Goal: Information Seeking & Learning: Learn about a topic

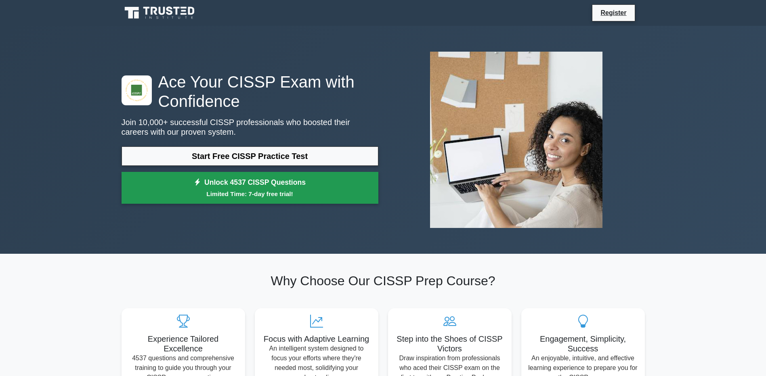
click at [277, 193] on small "Limited Time: 7-day free trial!" at bounding box center [250, 193] width 237 height 9
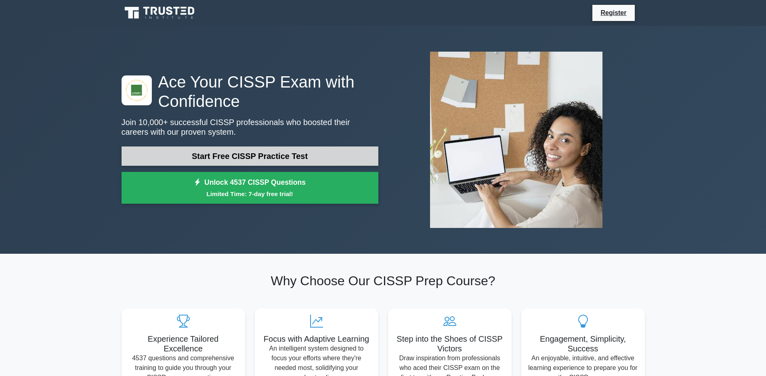
click at [271, 152] on link "Start Free CISSP Practice Test" at bounding box center [250, 156] width 257 height 19
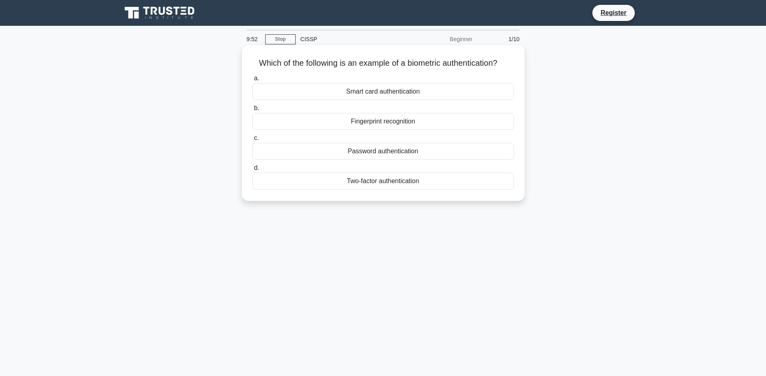
click at [403, 123] on div "Fingerprint recognition" at bounding box center [383, 121] width 262 height 17
click at [252, 111] on input "b. Fingerprint recognition" at bounding box center [252, 108] width 0 height 5
click at [414, 120] on div "Authentication" at bounding box center [383, 121] width 262 height 17
click at [252, 111] on input "b. Authentication" at bounding box center [252, 108] width 0 height 5
click at [390, 157] on div "Software as a service (SaaS)" at bounding box center [383, 151] width 262 height 17
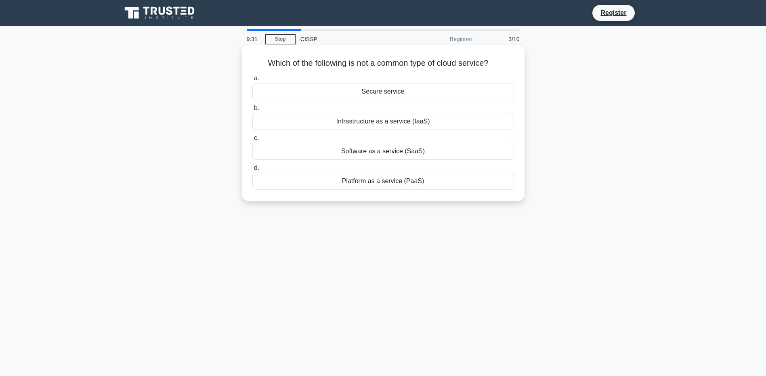
click at [252, 141] on input "c. Software as a service (SaaS)" at bounding box center [252, 138] width 0 height 5
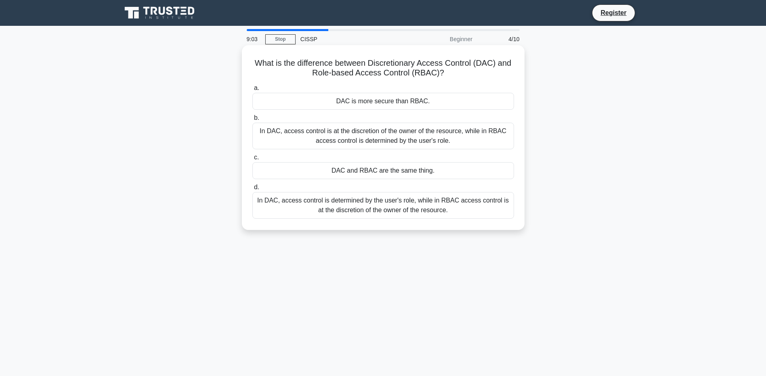
click at [417, 135] on div "In DAC, access control is at the discretion of the owner of the resource, while…" at bounding box center [383, 136] width 262 height 27
click at [252, 121] on input "b. In DAC, access control is at the discretion of the owner of the resource, wh…" at bounding box center [252, 117] width 0 height 5
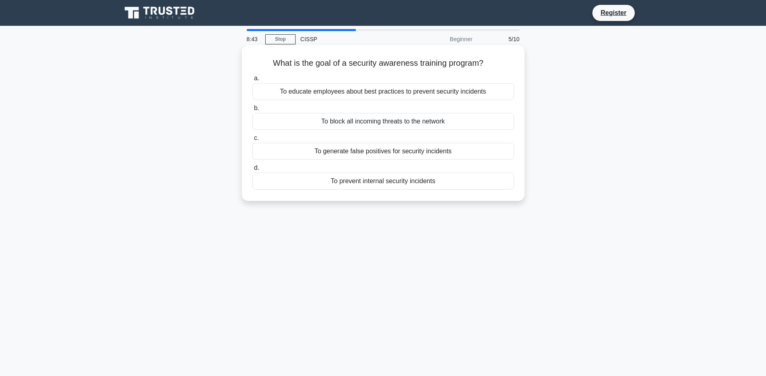
click at [396, 95] on div "To educate employees about best practices to prevent security incidents" at bounding box center [383, 91] width 262 height 17
click at [252, 81] on input "a. To educate employees about best practices to prevent security incidents" at bounding box center [252, 78] width 0 height 5
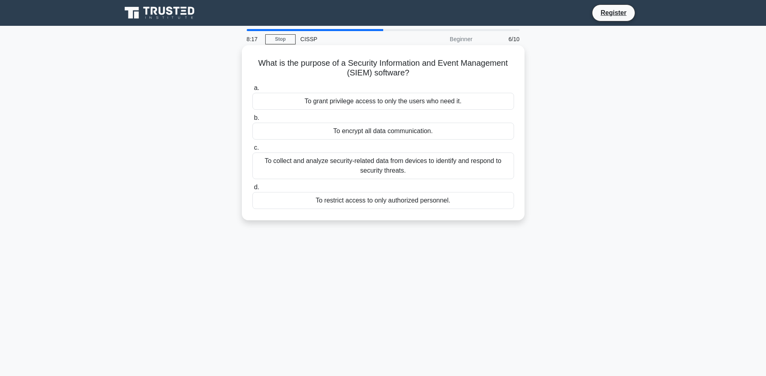
click at [431, 168] on div "To collect and analyze security-related data from devices to identify and respo…" at bounding box center [383, 166] width 262 height 27
click at [252, 151] on input "c. To collect and analyze security-related data from devices to identify and re…" at bounding box center [252, 147] width 0 height 5
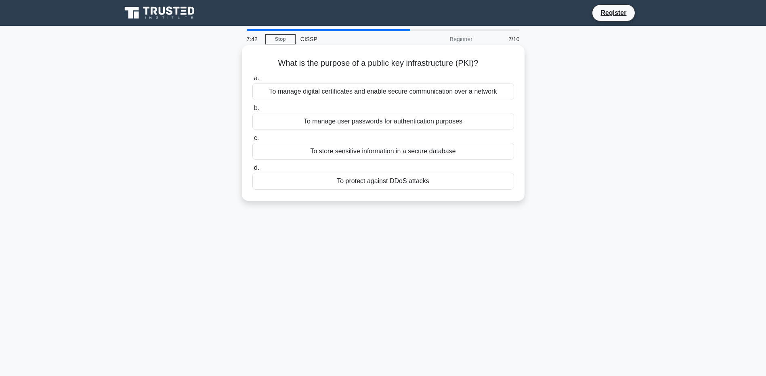
click at [360, 91] on div "To manage digital certificates and enable secure communication over a network" at bounding box center [383, 91] width 262 height 17
click at [252, 81] on input "a. To manage digital certificates and enable secure communication over a network" at bounding box center [252, 78] width 0 height 5
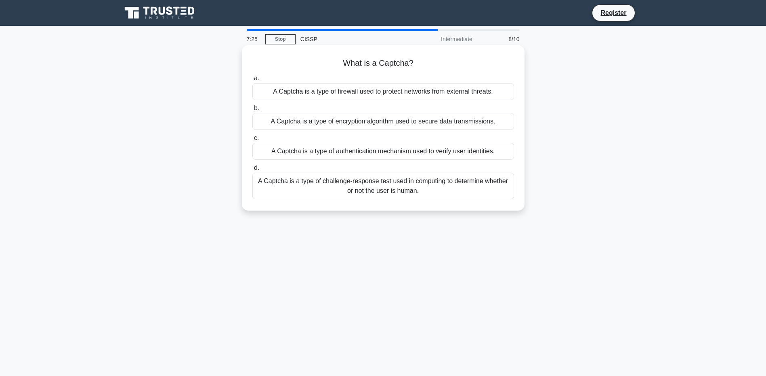
click at [439, 185] on div "A Captcha is a type of challenge-response test used in computing to determine w…" at bounding box center [383, 186] width 262 height 27
click at [252, 171] on input "d. A Captcha is a type of challenge-response test used in computing to determin…" at bounding box center [252, 168] width 0 height 5
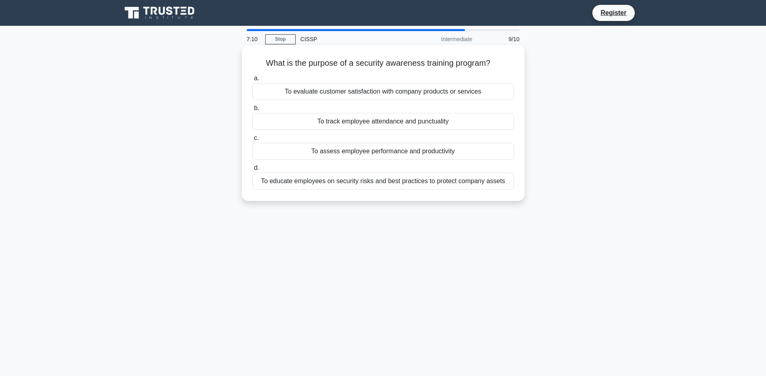
click at [431, 181] on div "To educate employees on security risks and best practices to protect company as…" at bounding box center [383, 181] width 262 height 17
click at [252, 171] on input "d. To educate employees on security risks and best practices to protect company…" at bounding box center [252, 168] width 0 height 5
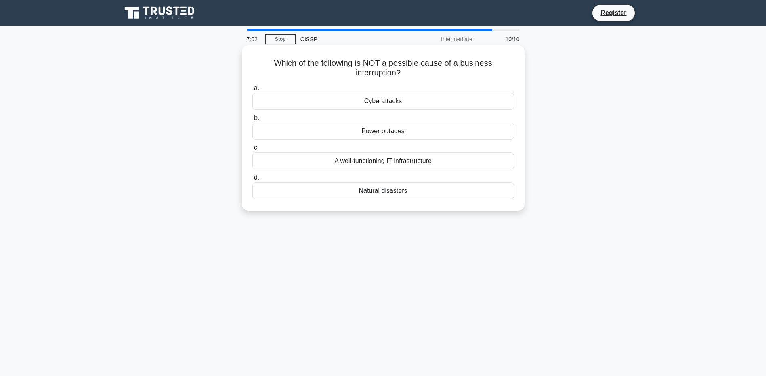
click at [394, 162] on div "A well-functioning IT infrastructure" at bounding box center [383, 161] width 262 height 17
click at [252, 151] on input "c. A well-functioning IT infrastructure" at bounding box center [252, 147] width 0 height 5
